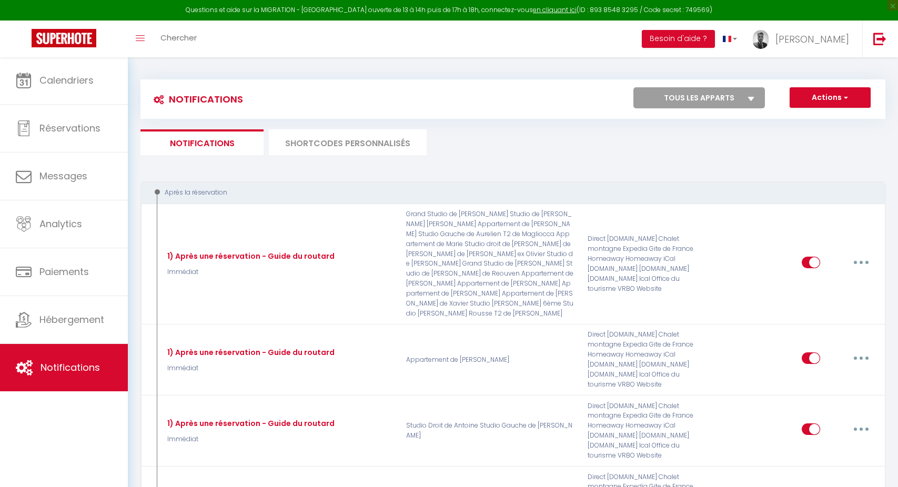
select select "2"
select select "4 Heures"
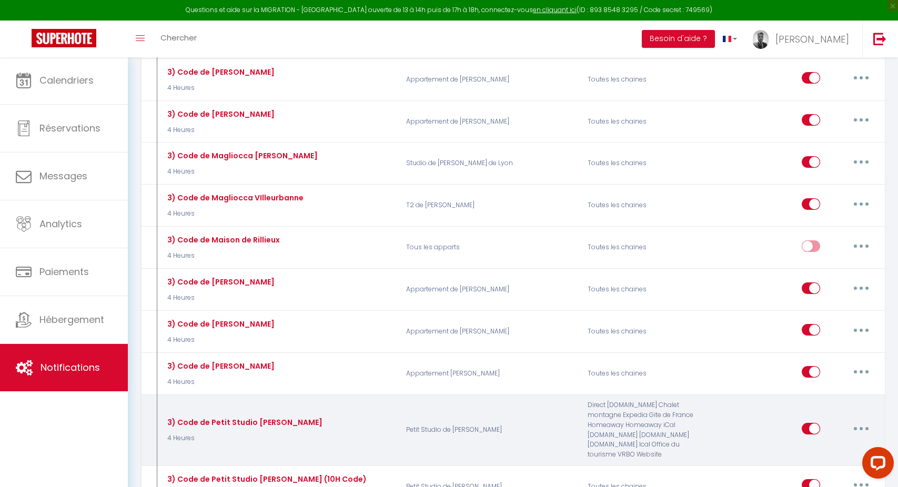
scroll to position [3112, 0]
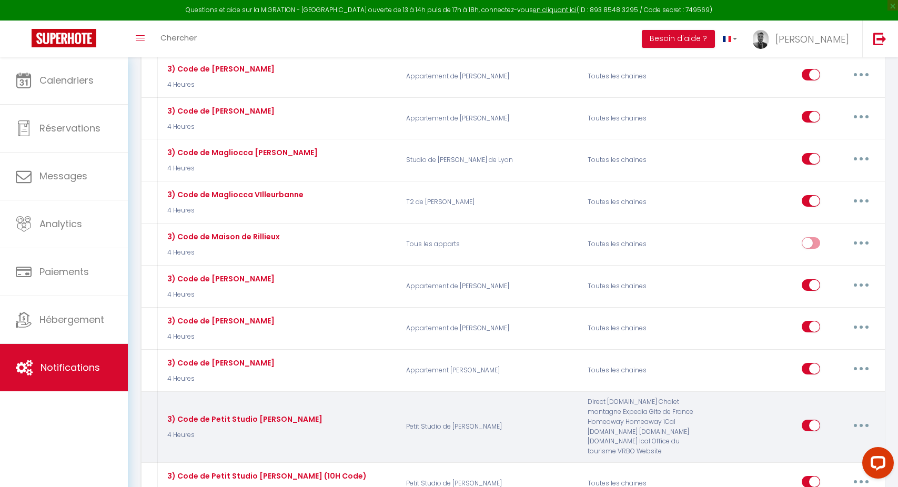
click at [863, 417] on button "button" at bounding box center [861, 425] width 29 height 17
click at [832, 440] on link "Editer" at bounding box center [834, 449] width 78 height 18
type input "3) Code de Petit Studio [PERSON_NAME]"
checkbox input "true"
checkbox input "false"
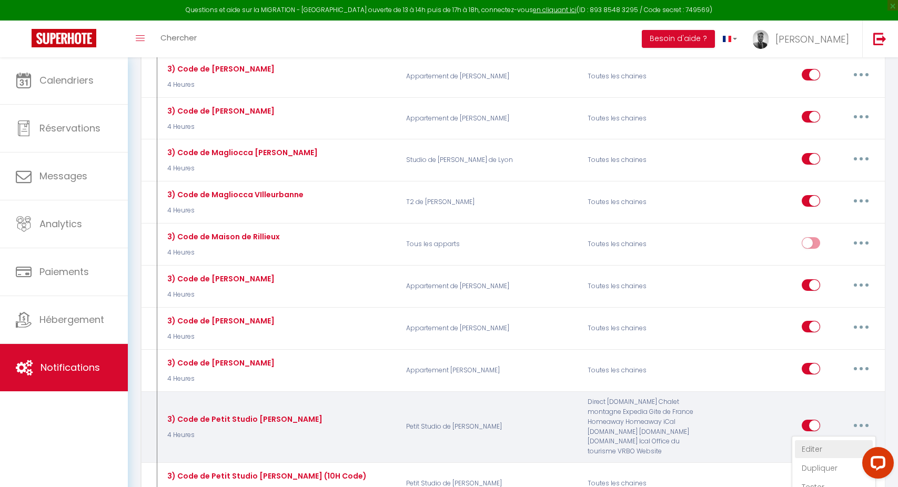
checkbox input "false"
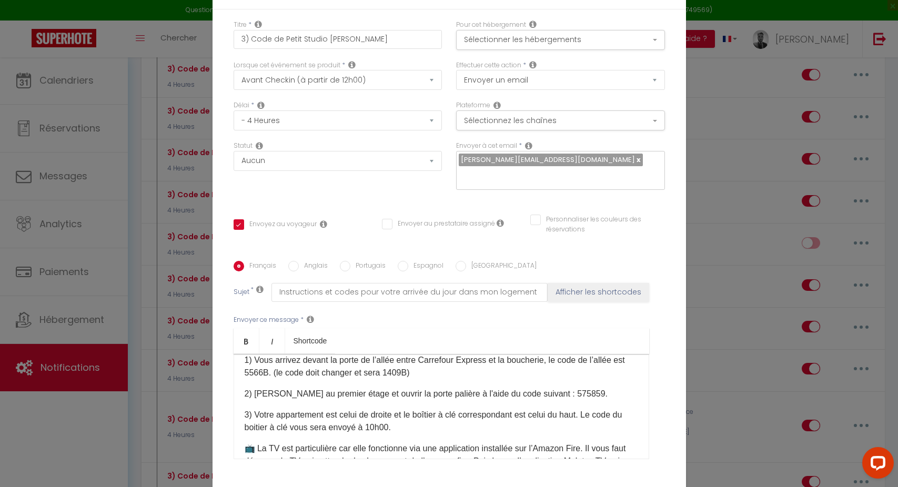
scroll to position [96, 0]
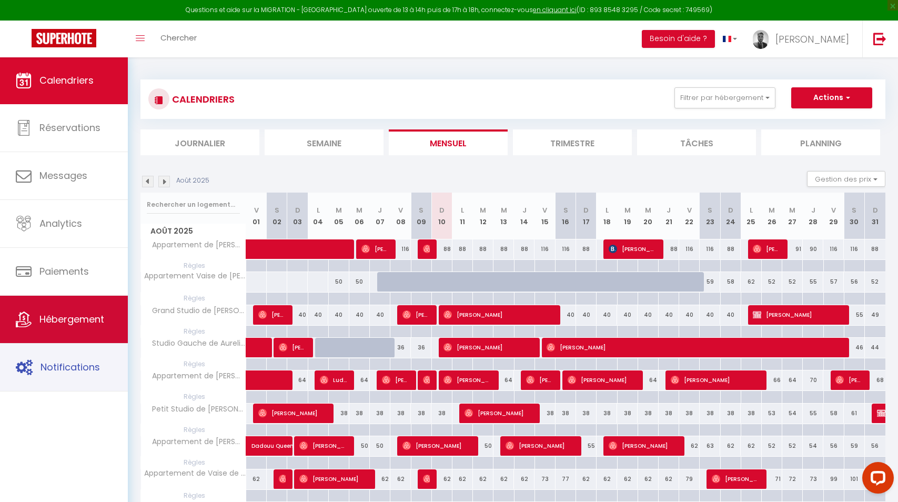
click at [43, 377] on link "Notifications" at bounding box center [64, 367] width 128 height 47
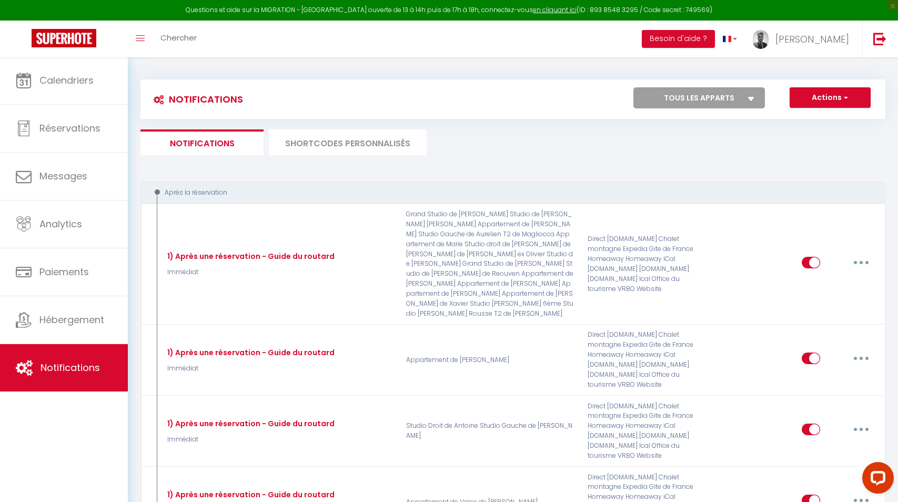
select select
checkbox input "false"
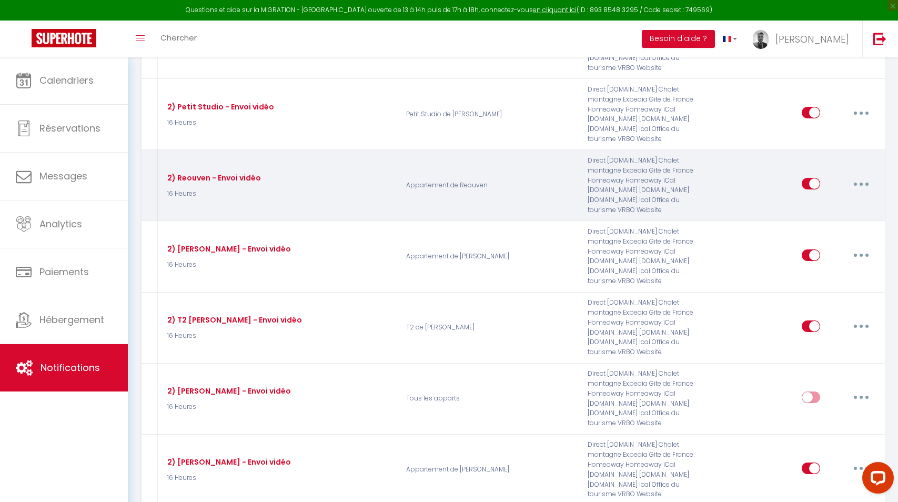
select select
checkbox input "false"
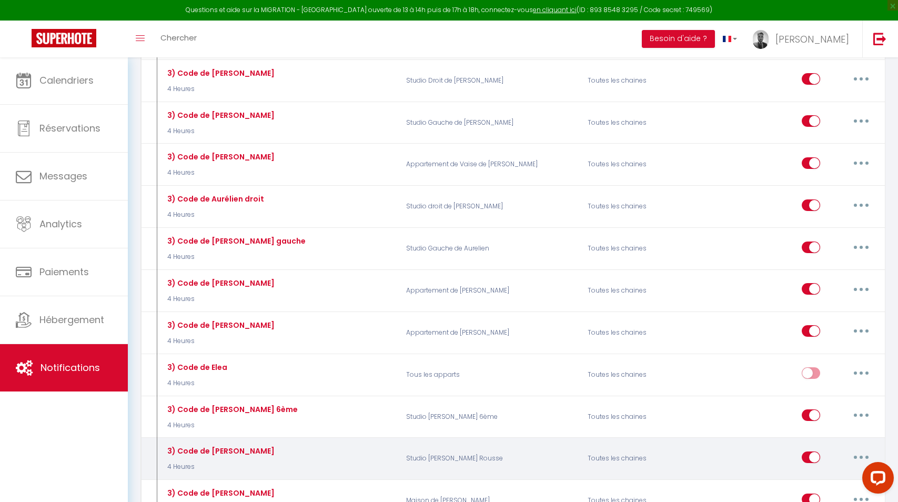
scroll to position [2703, 0]
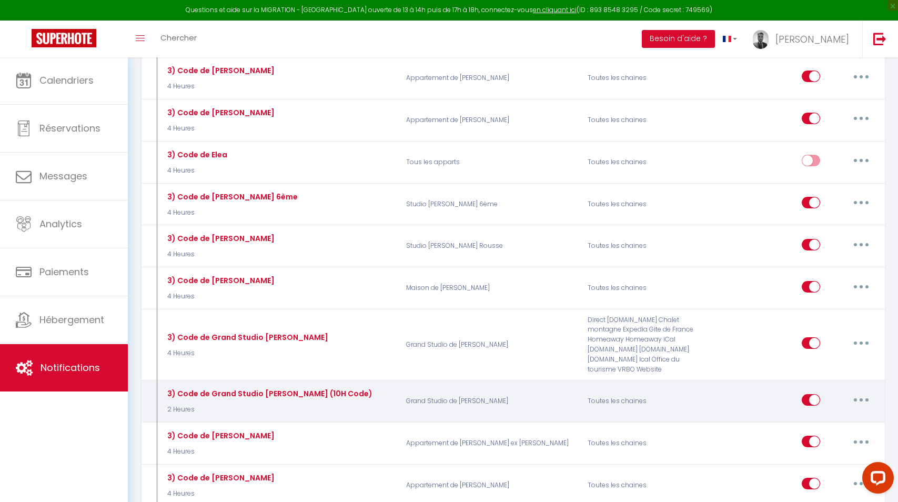
click at [867, 391] on button "button" at bounding box center [861, 399] width 29 height 17
click at [838, 415] on link "Editer" at bounding box center [834, 424] width 78 height 18
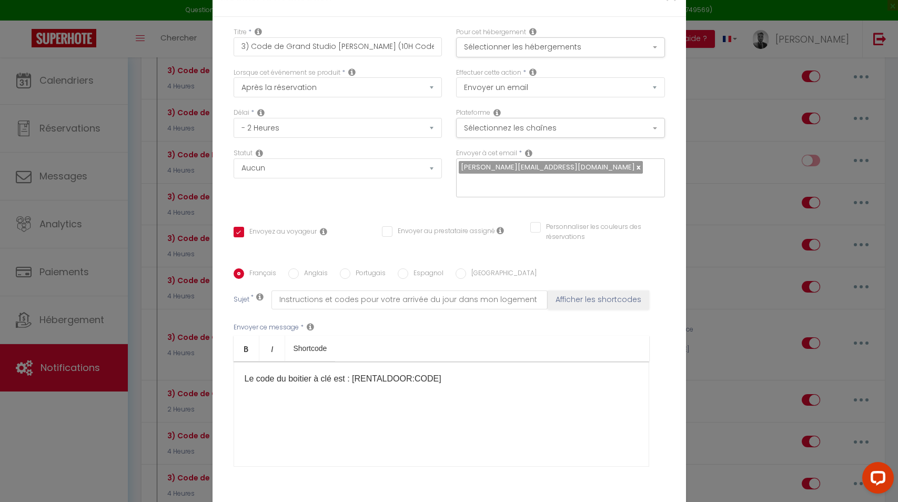
click at [504, 373] on div "Le code du boitier à clé est : [RENTALDOOR:CODE]​" at bounding box center [442, 413] width 416 height 105
click at [497, 383] on p "Le code du boitier à clé est : [RENTALDOOR:CODE]​" at bounding box center [442, 379] width 394 height 13
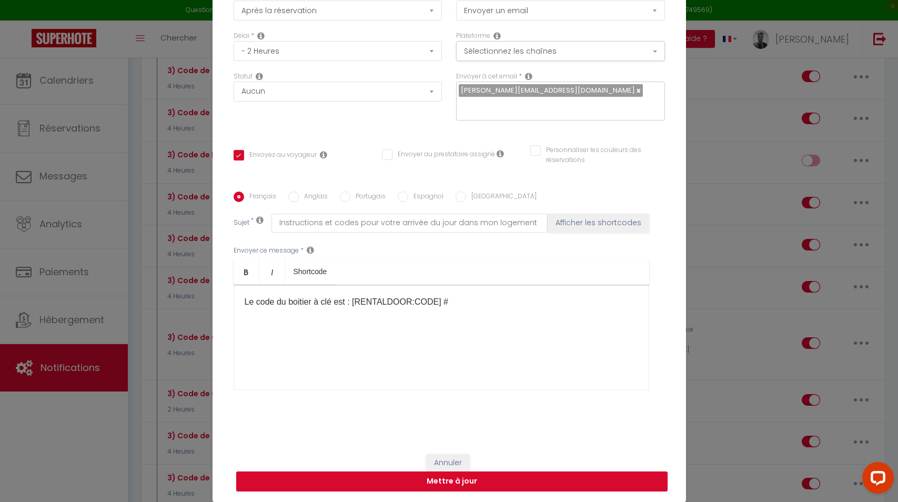
scroll to position [76, 0]
click at [480, 478] on button "Mettre à jour" at bounding box center [451, 482] width 431 height 20
checkbox input "true"
checkbox input "false"
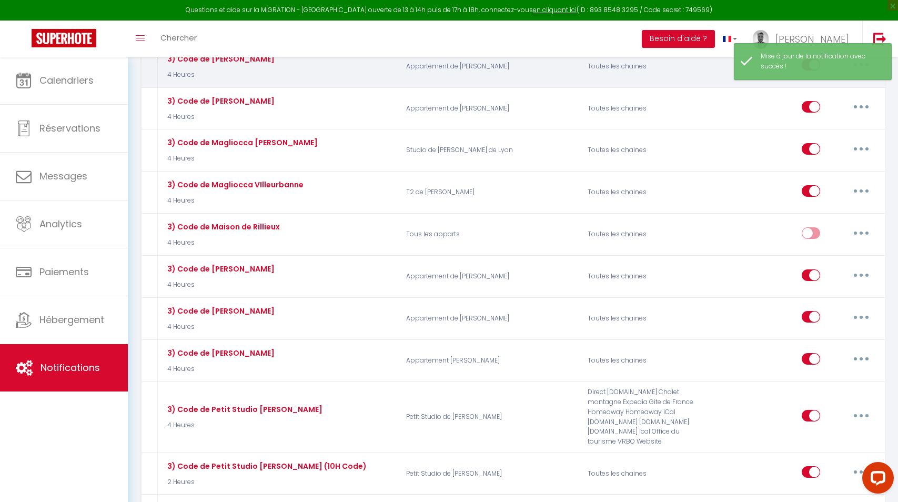
scroll to position [3181, 0]
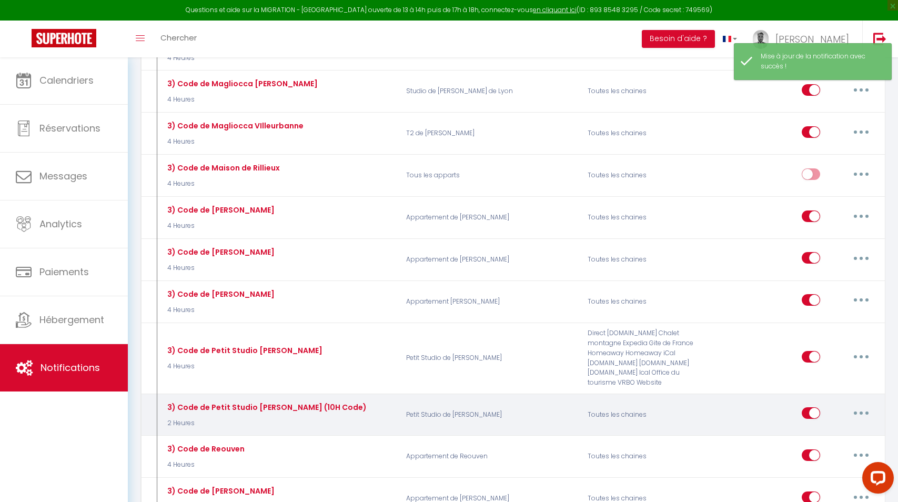
click at [858, 405] on button "button" at bounding box center [861, 413] width 29 height 17
click at [837, 428] on link "Editer" at bounding box center [834, 437] width 78 height 18
type input "3) Code de Petit Studio [PERSON_NAME] (10H Code)"
select select "2 Heures"
select select
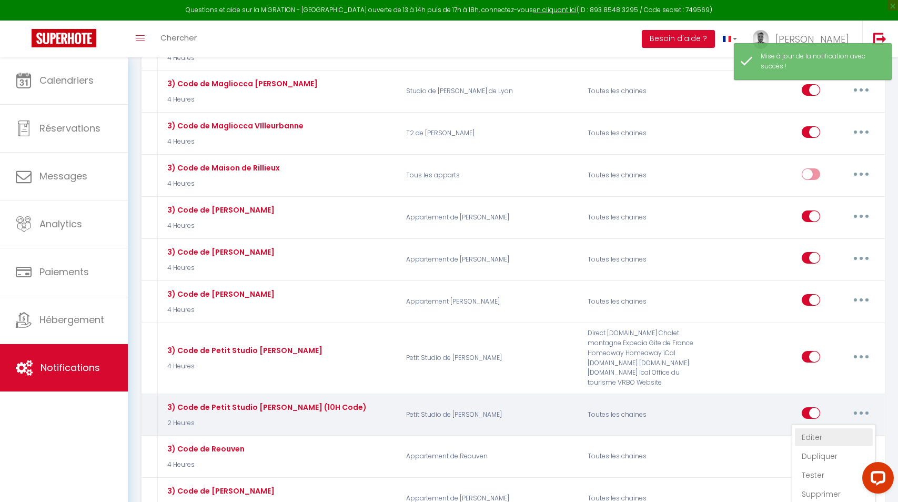
checkbox input "true"
checkbox input "false"
radio input "true"
type input "Instructions et codes pour votre arrivée du jour dans mon logement"
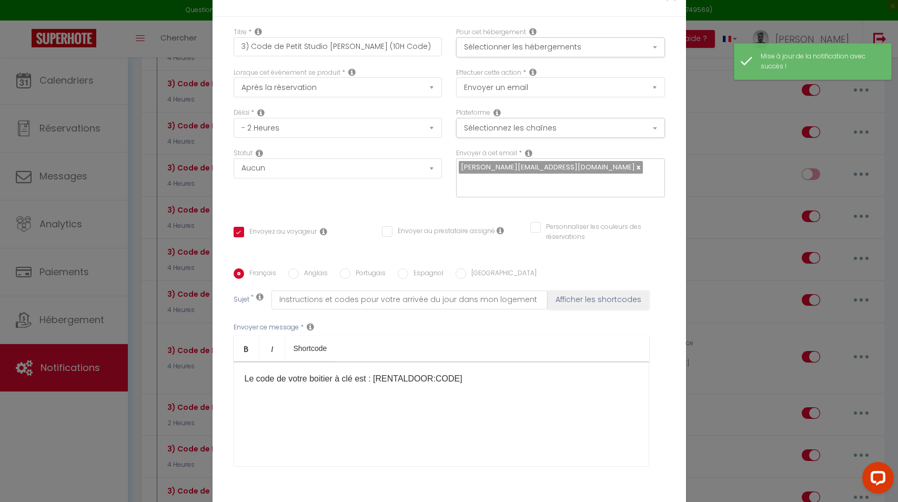
click at [475, 373] on p "Le code de votre boitier à clé est : [RENTALDOOR:CODE]​​" at bounding box center [442, 379] width 394 height 13
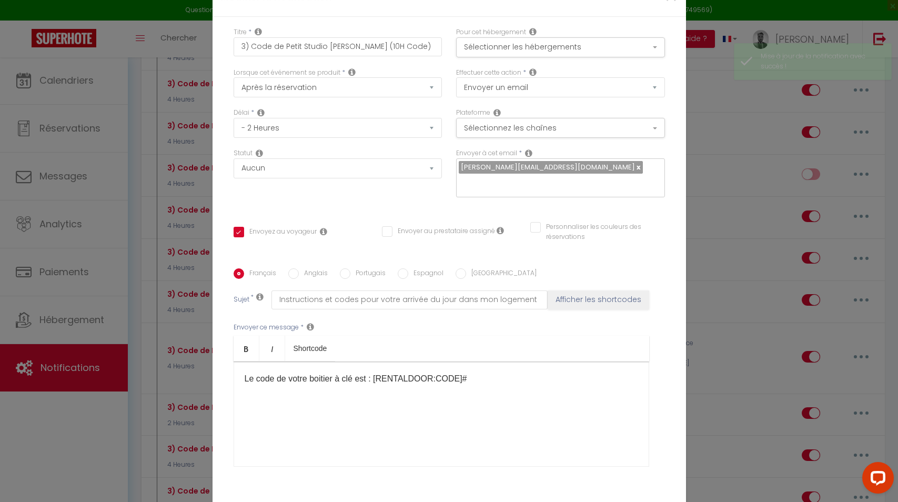
checkbox input "true"
checkbox input "false"
